Goal: Information Seeking & Learning: Learn about a topic

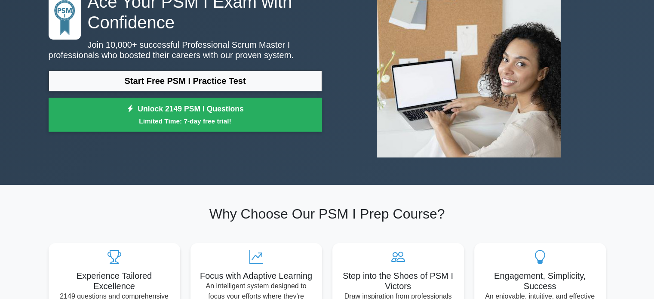
scroll to position [86, 0]
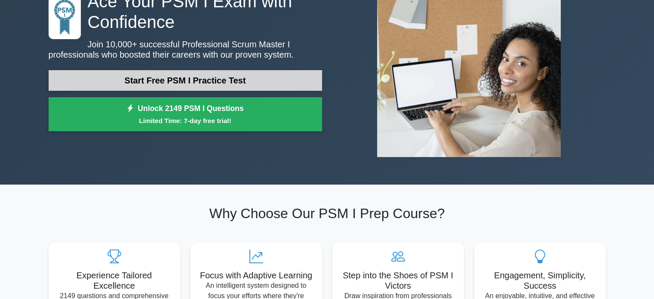
click at [220, 77] on link "Start Free PSM I Practice Test" at bounding box center [185, 80] width 273 height 21
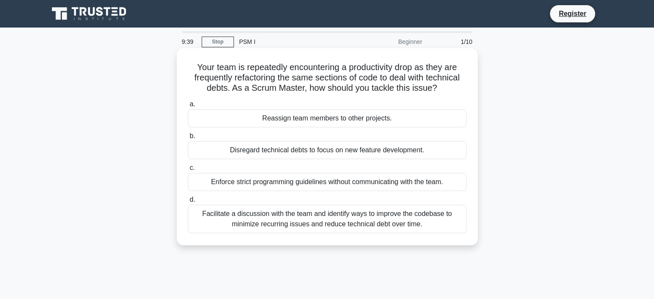
click at [303, 214] on div "Facilitate a discussion with the team and identify ways to improve the codebase…" at bounding box center [327, 219] width 279 height 28
click at [188, 202] on input "d. Facilitate a discussion with the team and identify ways to improve the codeb…" at bounding box center [188, 200] width 0 height 6
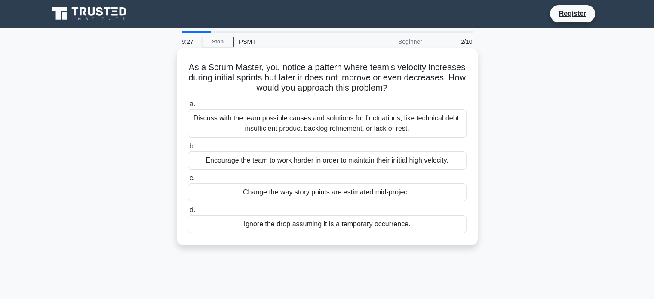
click at [413, 122] on div "Discuss with the team possible causes and solutions for fluctuations, like tech…" at bounding box center [327, 123] width 279 height 28
click at [188, 107] on input "a. Discuss with the team possible causes and solutions for fluctuations, like t…" at bounding box center [188, 104] width 0 height 6
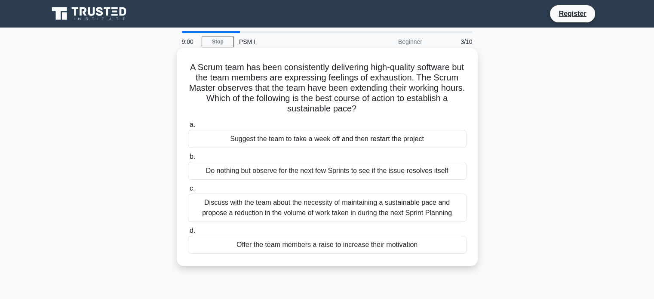
click at [386, 204] on div "Discuss with the team about the necessity of maintaining a sustainable pace and…" at bounding box center [327, 207] width 279 height 28
click at [188, 191] on input "c. Discuss with the team about the necessity of maintaining a sustainable pace …" at bounding box center [188, 189] width 0 height 6
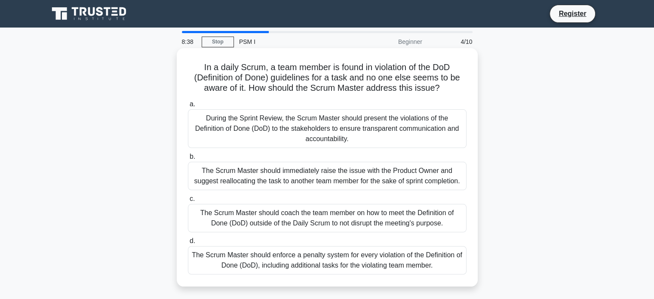
click at [426, 220] on div "The Scrum Master should coach the team member on how to meet the Definition of …" at bounding box center [327, 218] width 279 height 28
click at [188, 202] on input "c. The Scrum Master should coach the team member on how to meet the Definition …" at bounding box center [188, 199] width 0 height 6
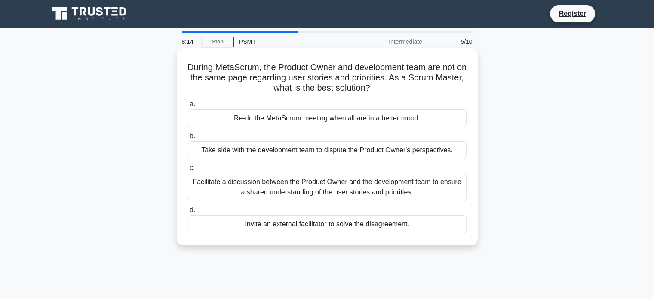
click at [416, 189] on div "Facilitate a discussion between the Product Owner and the development team to e…" at bounding box center [327, 187] width 279 height 28
click at [188, 171] on input "c. Facilitate a discussion between the Product Owner and the development team t…" at bounding box center [188, 168] width 0 height 6
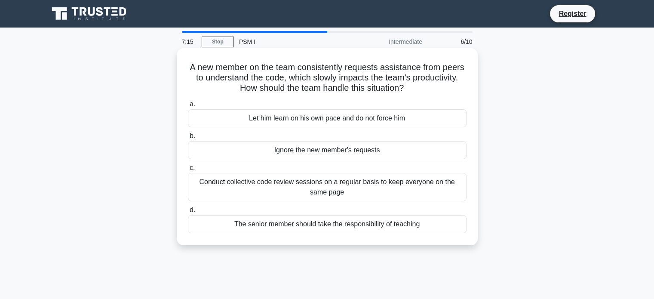
click at [420, 184] on div "Conduct collective code review sessions on a regular basis to keep everyone on …" at bounding box center [327, 187] width 279 height 28
click at [188, 171] on input "c. Conduct collective code review sessions on a regular basis to keep everyone …" at bounding box center [188, 168] width 0 height 6
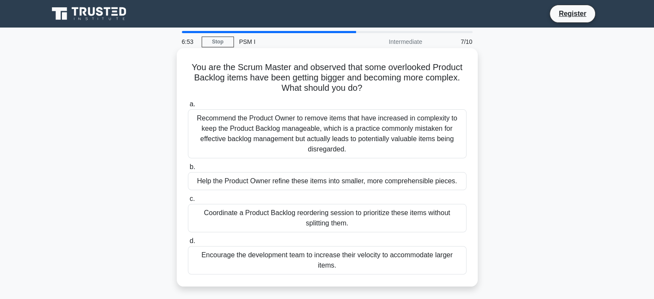
click at [426, 180] on div "Help the Product Owner refine these items into smaller, more comprehensible pie…" at bounding box center [327, 181] width 279 height 18
click at [188, 170] on input "b. Help the Product Owner refine these items into smaller, more comprehensible …" at bounding box center [188, 167] width 0 height 6
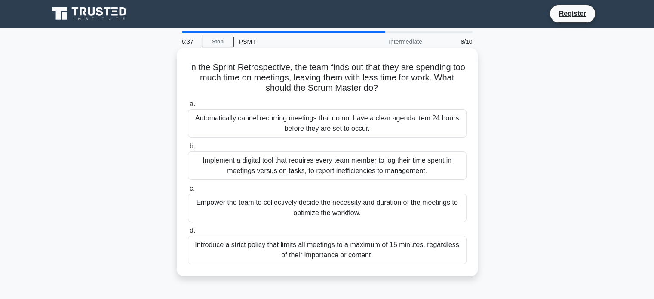
click at [432, 205] on div "Empower the team to collectively decide the necessity and duration of the meeti…" at bounding box center [327, 207] width 279 height 28
click at [188, 191] on input "c. Empower the team to collectively decide the necessity and duration of the me…" at bounding box center [188, 189] width 0 height 6
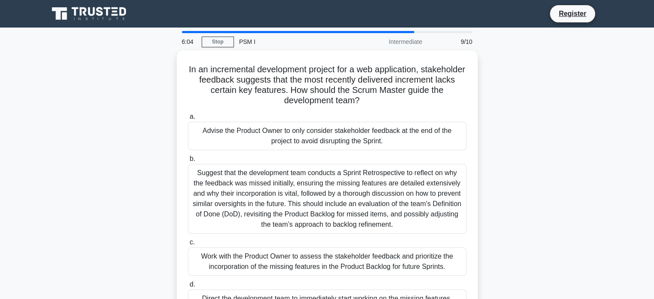
click at [533, 126] on div "In an incremental development project for a web application, stakeholder feedba…" at bounding box center [326, 195] width 567 height 290
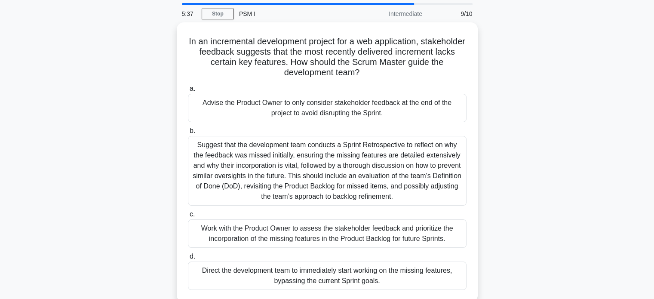
scroll to position [43, 0]
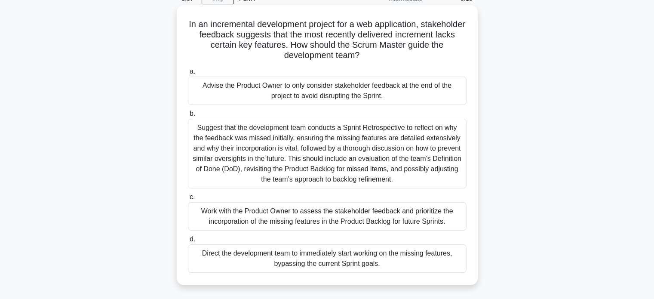
click at [368, 147] on div "Suggest that the development team conducts a Sprint Retrospective to reflect on…" at bounding box center [327, 154] width 279 height 70
click at [188, 117] on input "b. Suggest that the development team conducts a Sprint Retrospective to reflect…" at bounding box center [188, 114] width 0 height 6
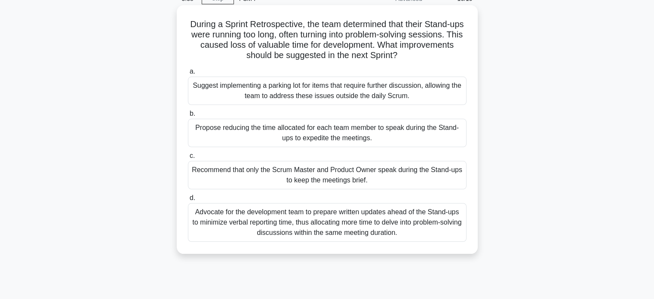
click at [421, 90] on div "Suggest implementing a parking lot for items that require further discussion, a…" at bounding box center [327, 91] width 279 height 28
click at [188, 74] on input "a. Suggest implementing a parking lot for items that require further discussion…" at bounding box center [188, 72] width 0 height 6
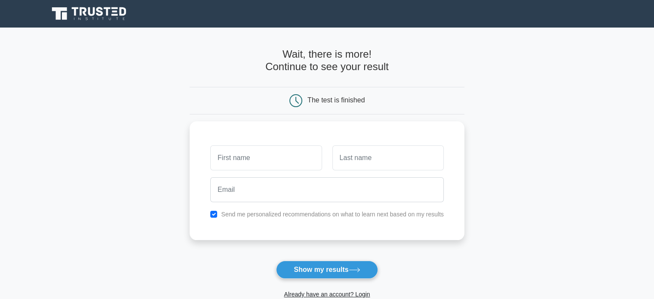
scroll to position [86, 0]
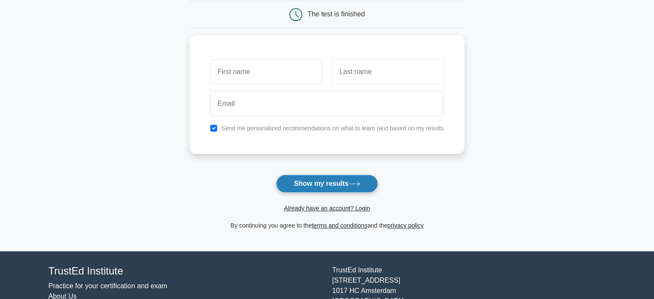
click at [340, 177] on button "Show my results" at bounding box center [326, 184] width 101 height 18
click at [213, 125] on input "checkbox" at bounding box center [213, 126] width 7 height 7
checkbox input "false"
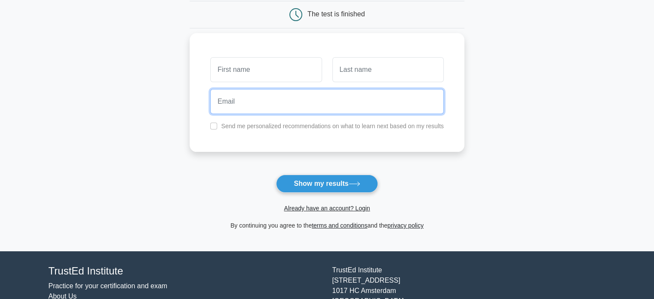
click at [281, 94] on input "email" at bounding box center [326, 101] width 233 height 25
type input "zdenka.jurica@gmail.com"
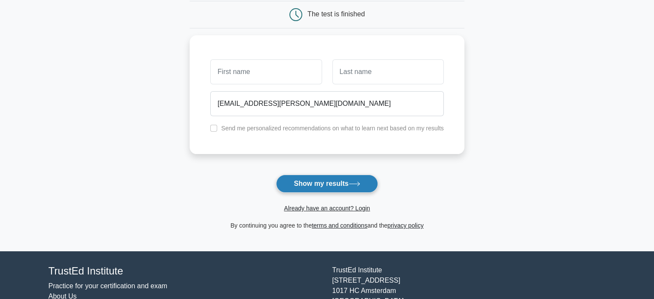
click at [319, 179] on button "Show my results" at bounding box center [326, 184] width 101 height 18
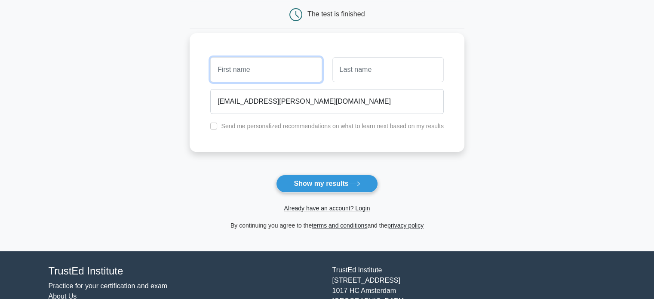
click at [288, 72] on input "text" at bounding box center [265, 69] width 111 height 25
type input "Zdenka"
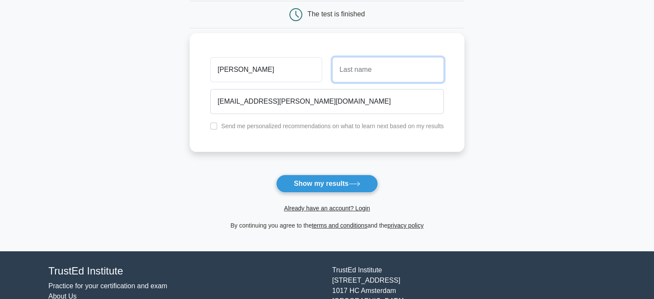
click at [385, 72] on input "text" at bounding box center [387, 69] width 111 height 25
type input "Jurica"
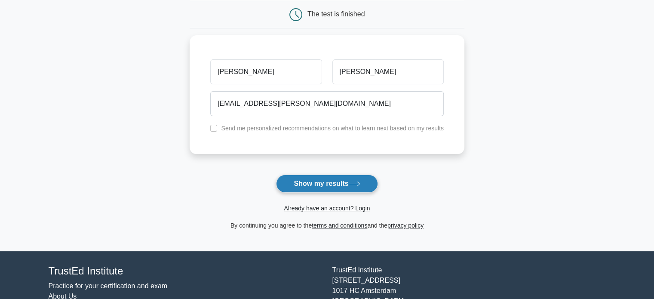
click at [328, 181] on button "Show my results" at bounding box center [326, 184] width 101 height 18
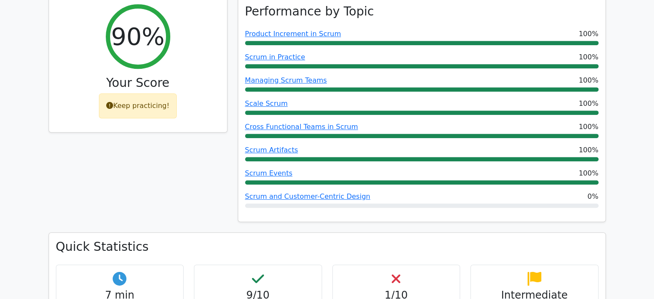
scroll to position [473, 0]
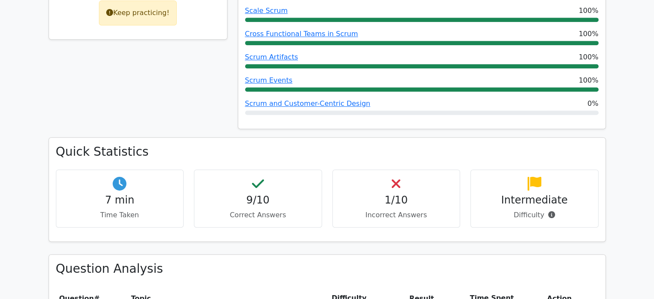
click at [397, 194] on h4 "1/10" at bounding box center [396, 200] width 113 height 12
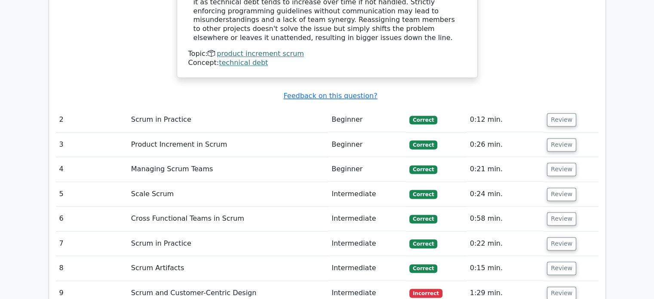
scroll to position [1118, 0]
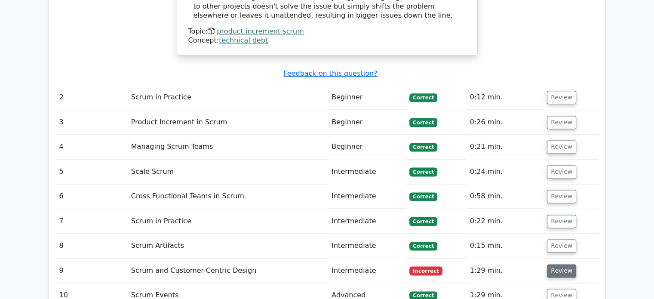
click at [561, 264] on button "Review" at bounding box center [561, 270] width 29 height 13
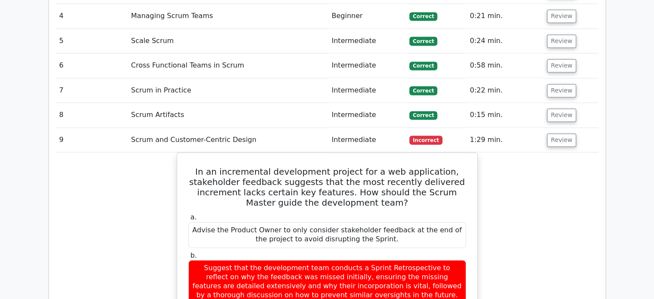
scroll to position [1290, 0]
